Goal: Book appointment/travel/reservation

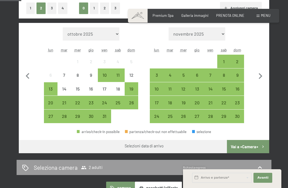
scroll to position [152, 0]
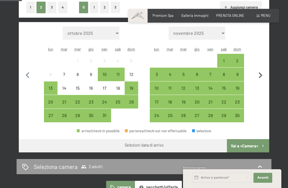
click at [264, 79] on icon "button" at bounding box center [261, 76] width 12 height 12
select select "[DATE]"
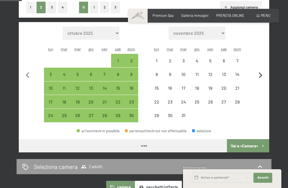
click at [264, 79] on icon "button" at bounding box center [261, 76] width 12 height 12
select select "[DATE]"
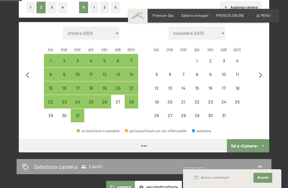
select select "[DATE]"
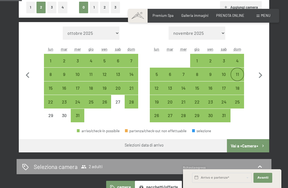
click at [236, 73] on div "11" at bounding box center [237, 78] width 12 height 12
select select "[DATE]"
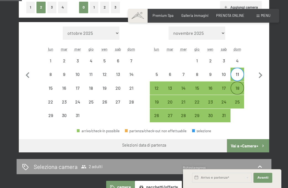
click at [238, 87] on div "18" at bounding box center [237, 92] width 12 height 12
select select "[DATE]"
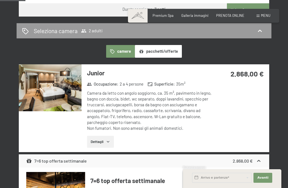
scroll to position [288, 0]
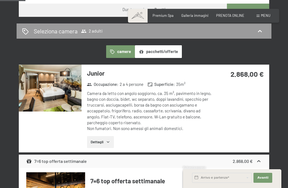
click at [167, 51] on button "pacchetti/offerte" at bounding box center [158, 51] width 47 height 13
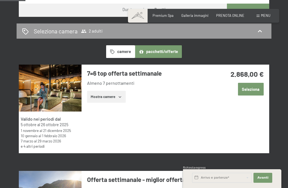
click at [130, 52] on button "camere" at bounding box center [120, 51] width 29 height 13
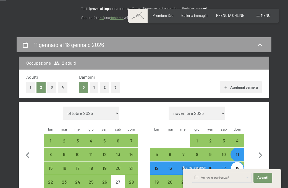
scroll to position [71, 0]
